Goal: Communication & Community: Answer question/provide support

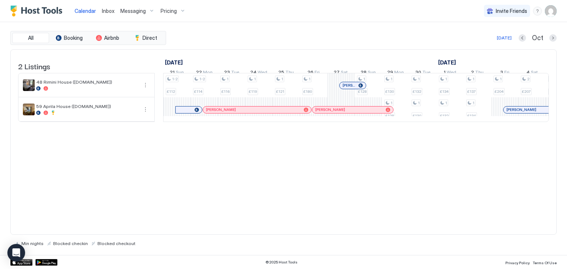
scroll to position [0, 646]
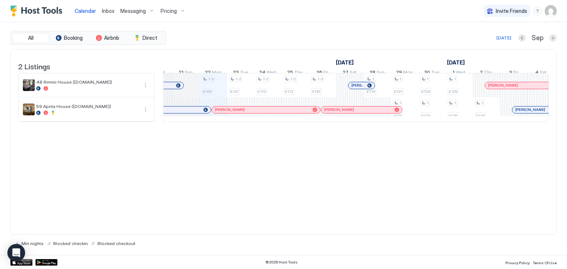
scroll to position [0, 363]
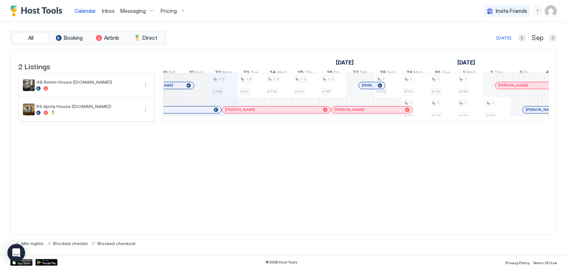
click at [206, 113] on div at bounding box center [207, 110] width 6 height 6
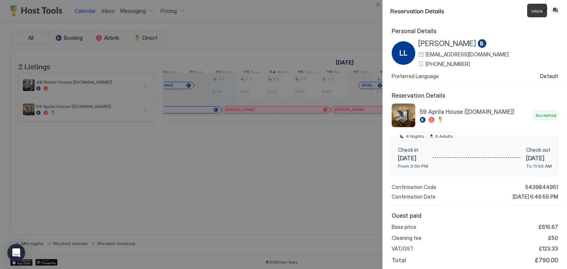
click at [554, 11] on button "Inbox" at bounding box center [555, 10] width 9 height 9
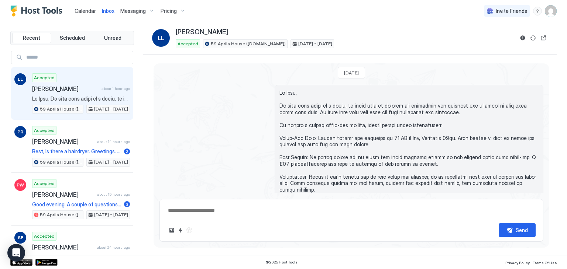
scroll to position [428, 0]
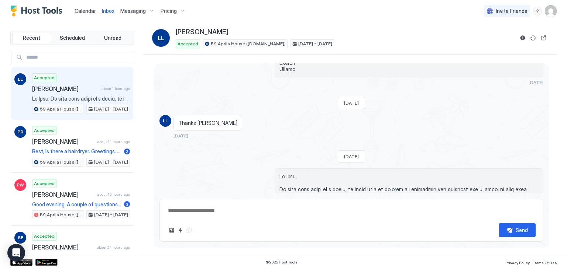
click at [221, 211] on textarea at bounding box center [351, 211] width 368 height 14
type textarea "*"
click at [49, 10] on img "Host Tools Logo" at bounding box center [37, 11] width 55 height 11
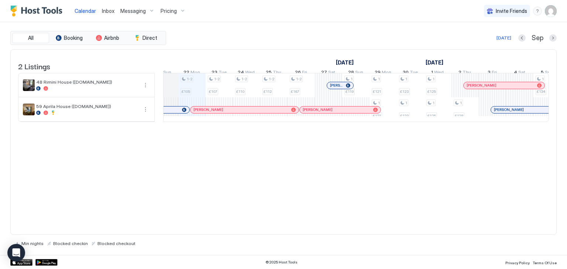
scroll to position [0, 384]
